Goal: Task Accomplishment & Management: Use online tool/utility

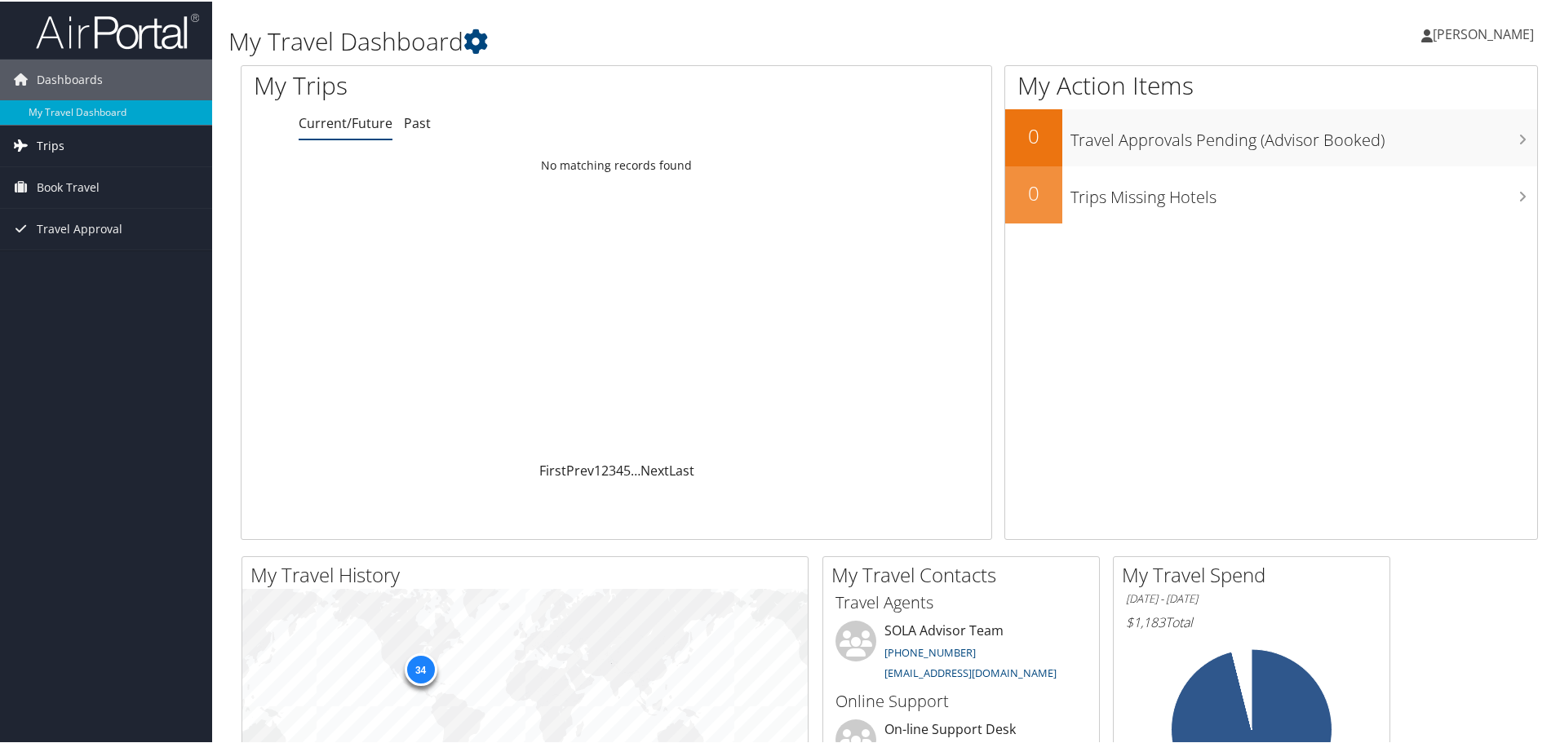
click at [42, 148] on span "Trips" at bounding box center [51, 144] width 28 height 41
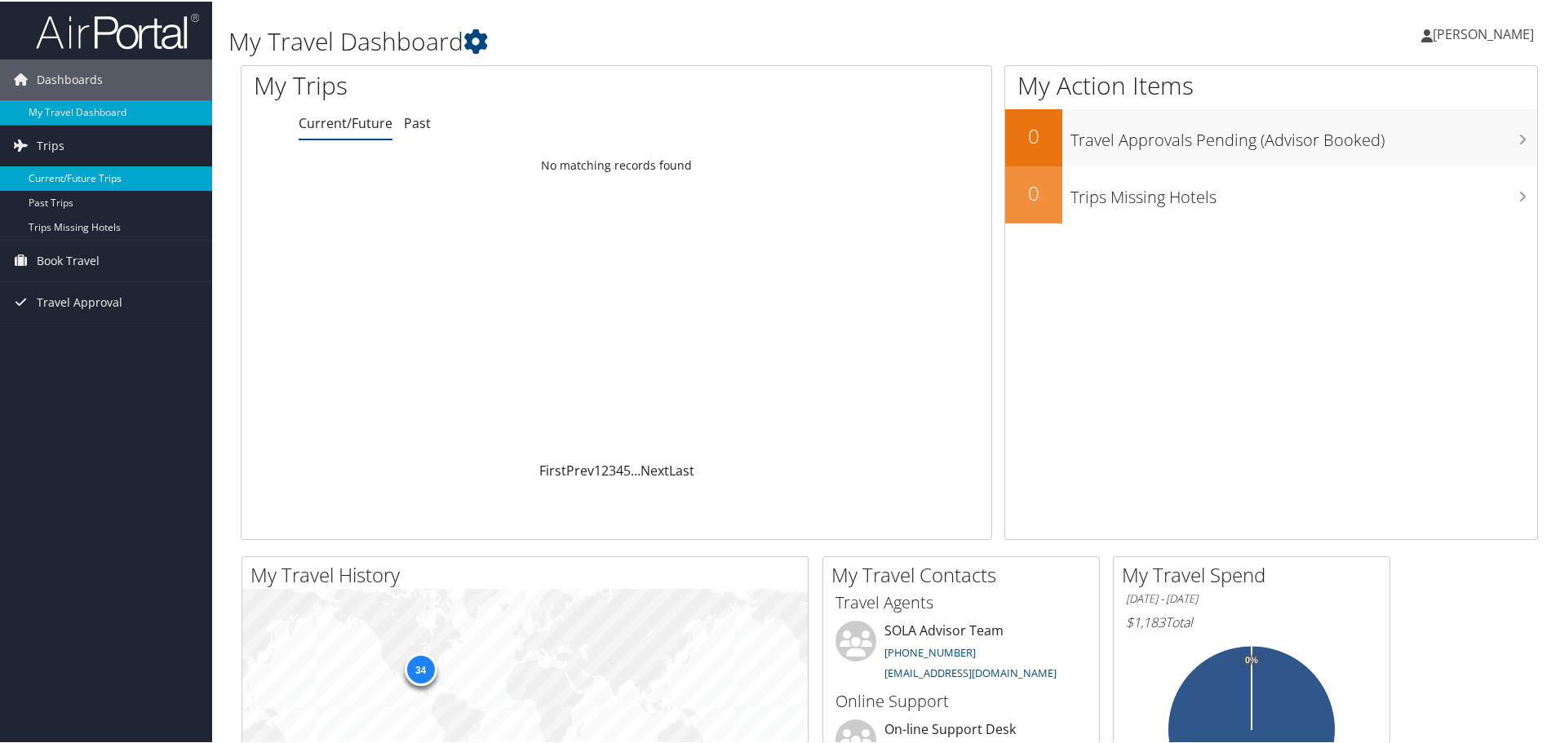
click at [69, 175] on link "Current/Future Trips" at bounding box center [106, 177] width 212 height 24
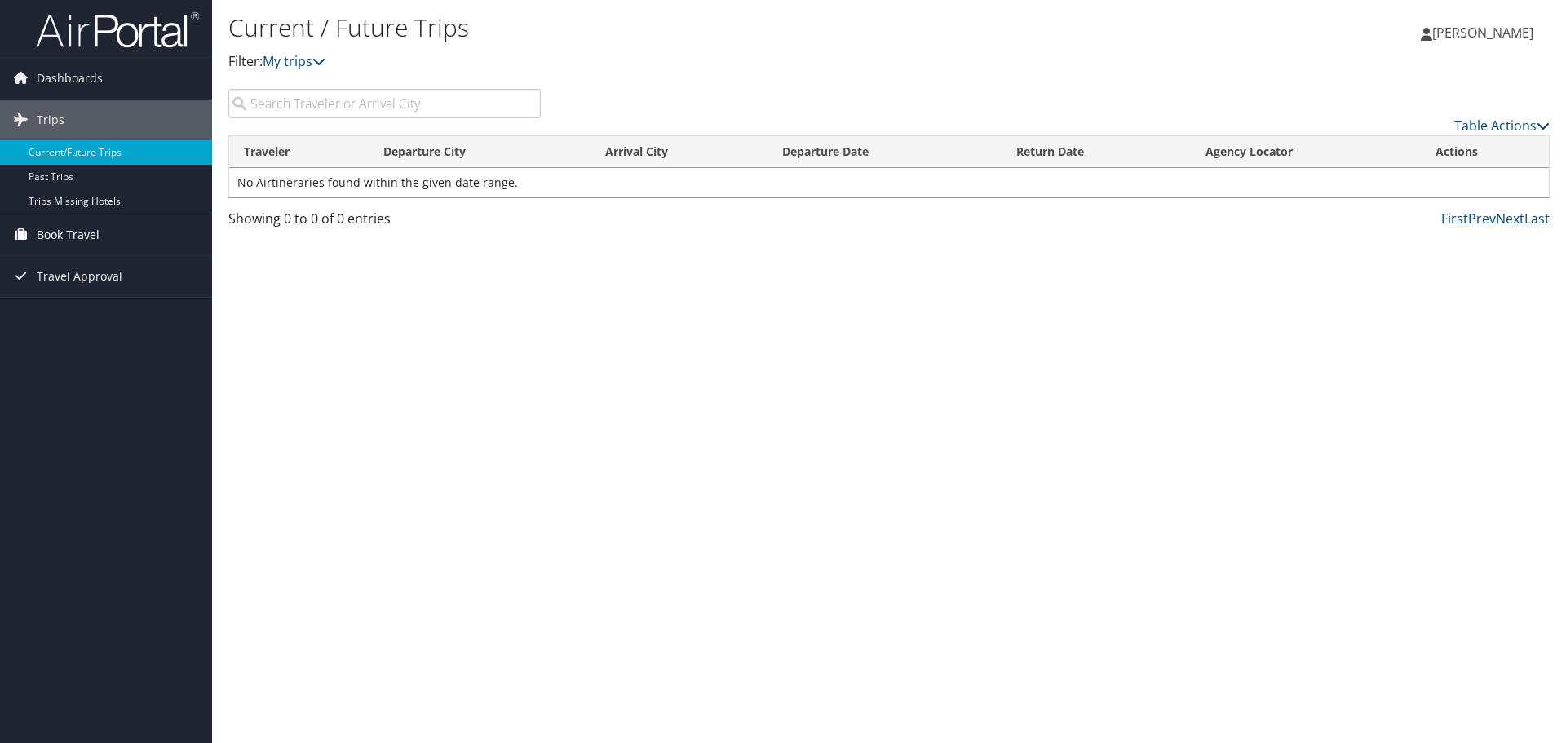
click at [70, 237] on span "Book Travel" at bounding box center [68, 235] width 63 height 41
click at [112, 290] on link "Book/Manage Online Trips" at bounding box center [106, 292] width 212 height 24
